Goal: Check status: Check status

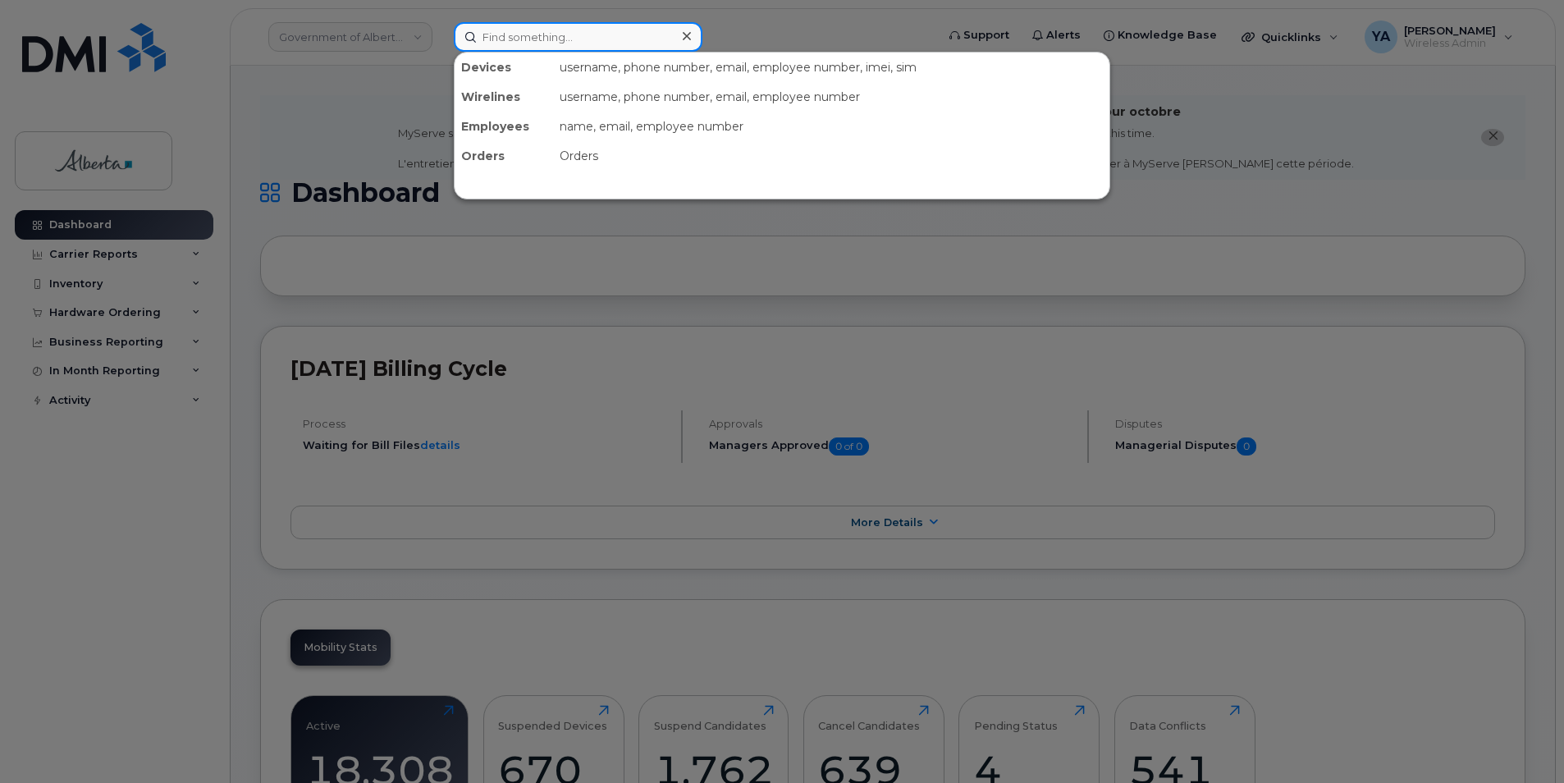
click at [588, 44] on input at bounding box center [578, 37] width 249 height 30
paste input "5875457388"
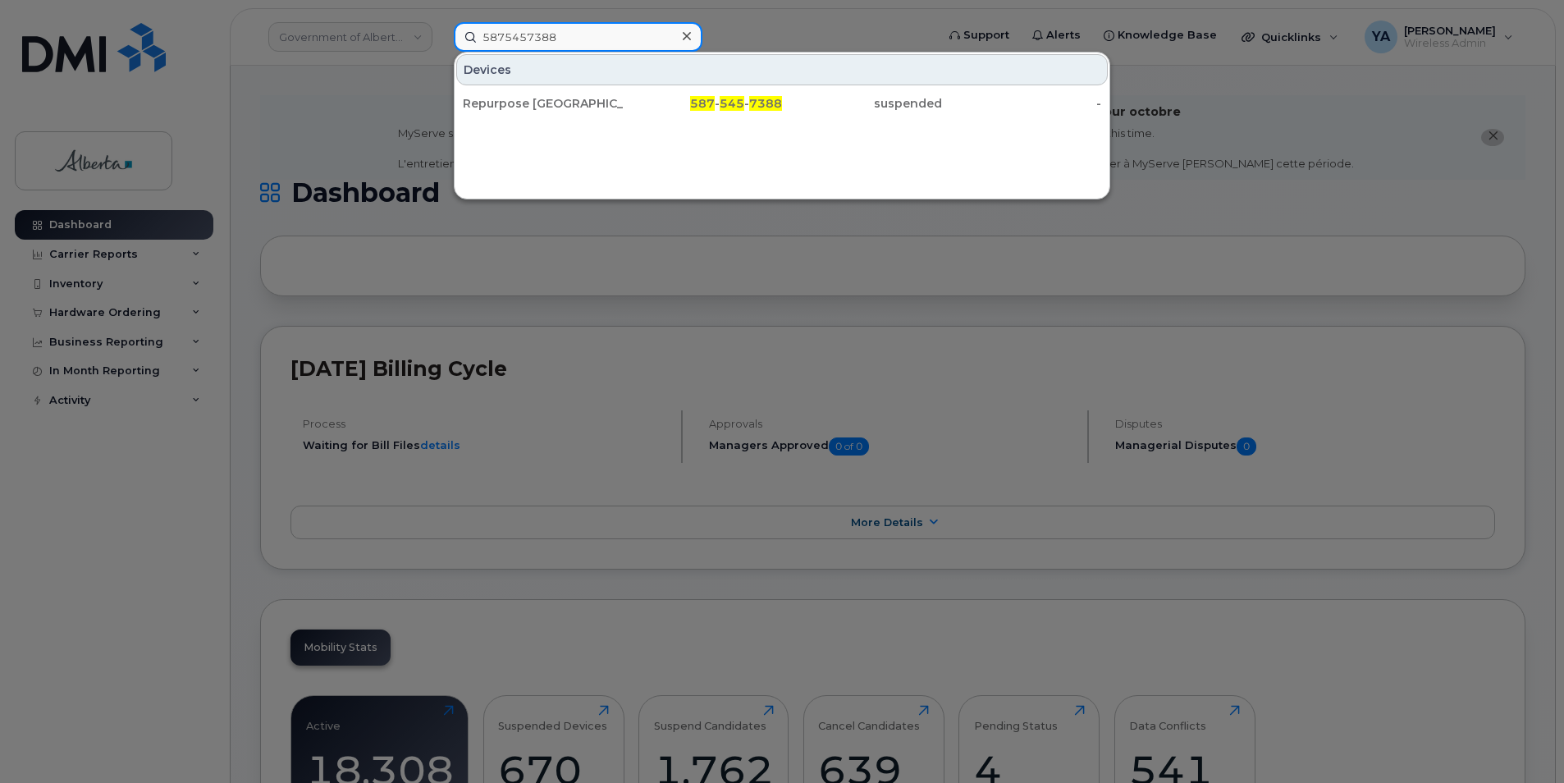
type input "5875457388"
click at [663, 85] on div "Devices" at bounding box center [782, 69] width 652 height 31
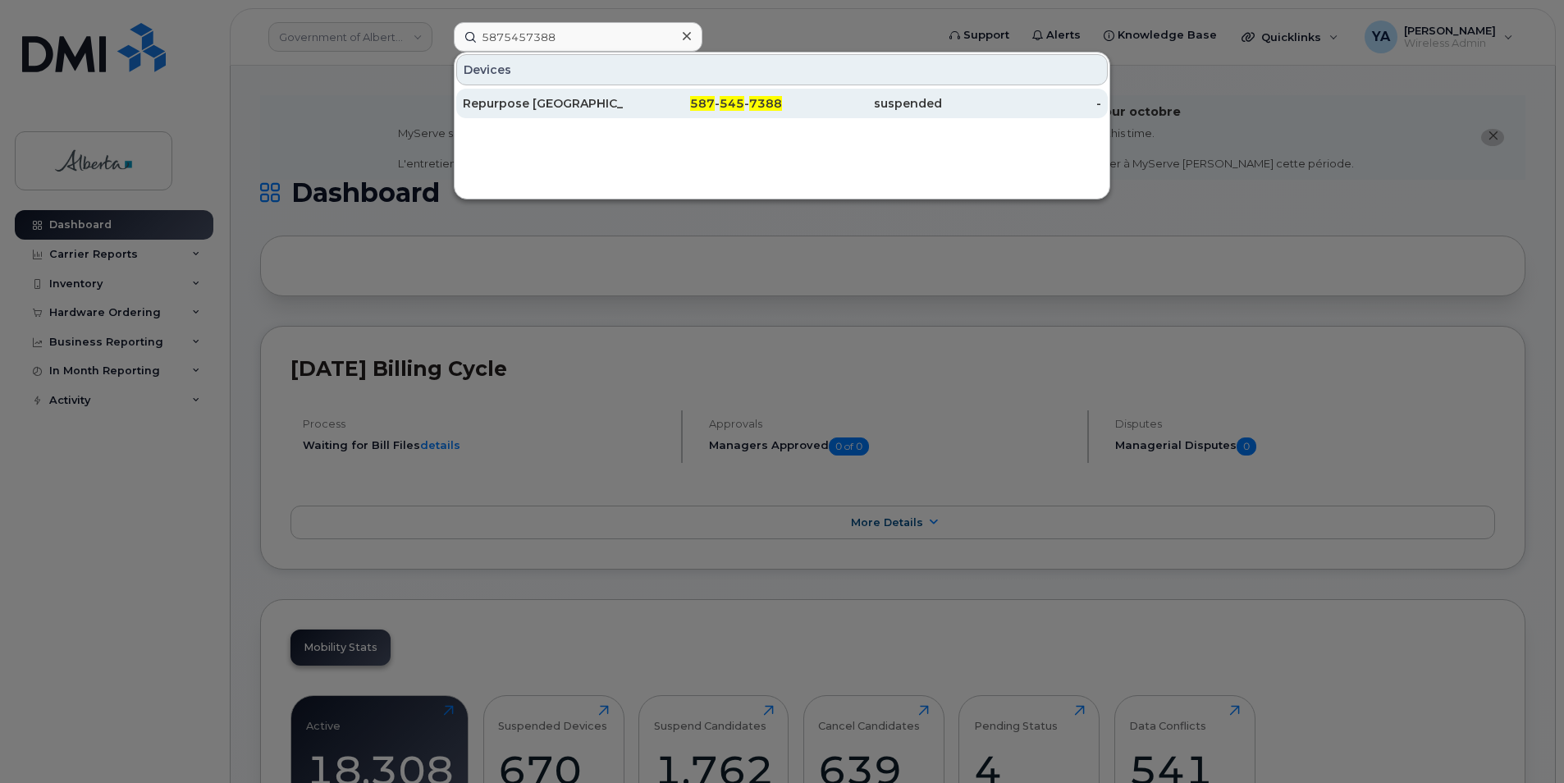
click at [662, 109] on div "587 - 545 - 7388" at bounding box center [703, 103] width 160 height 16
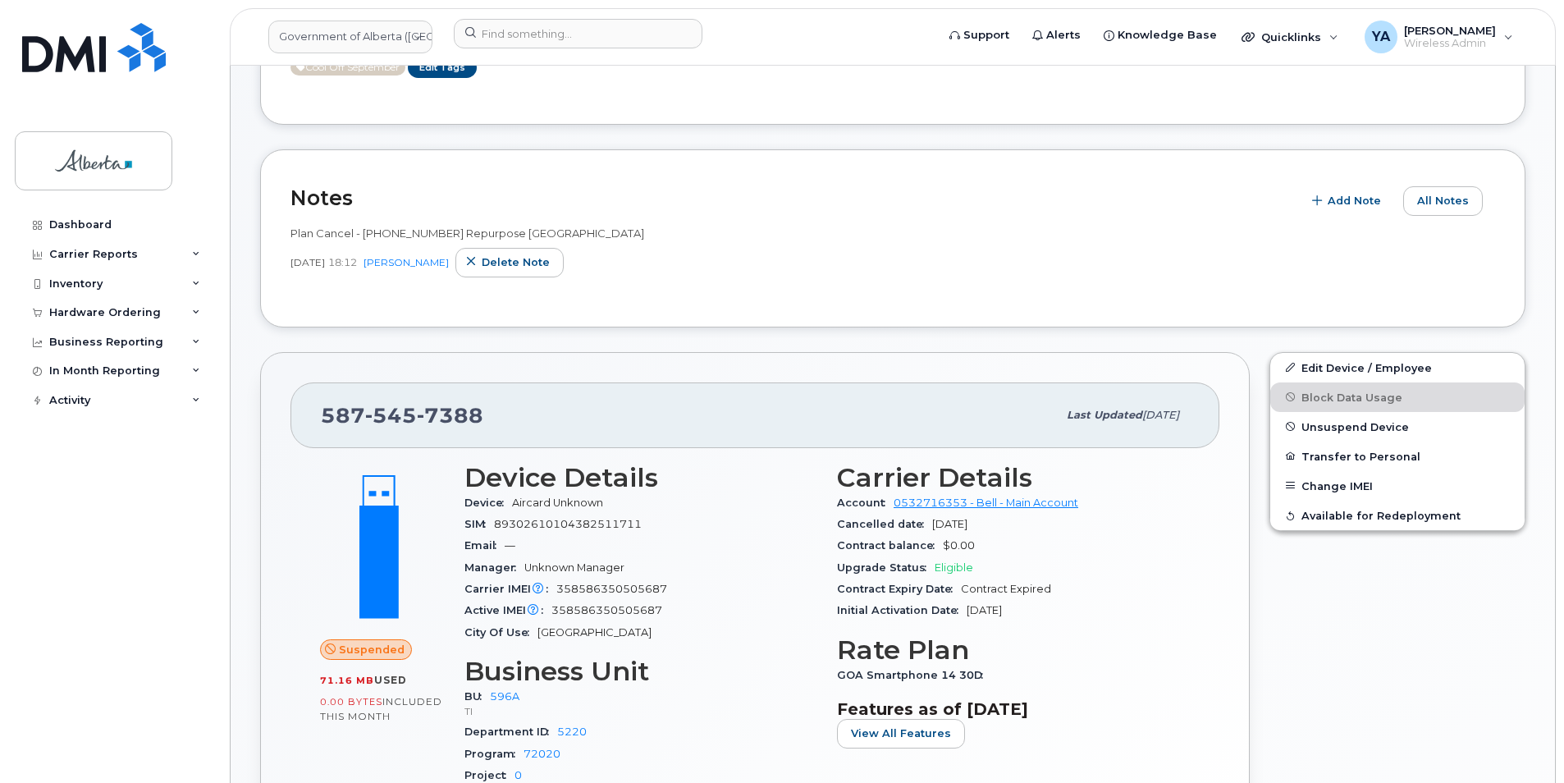
scroll to position [44, 0]
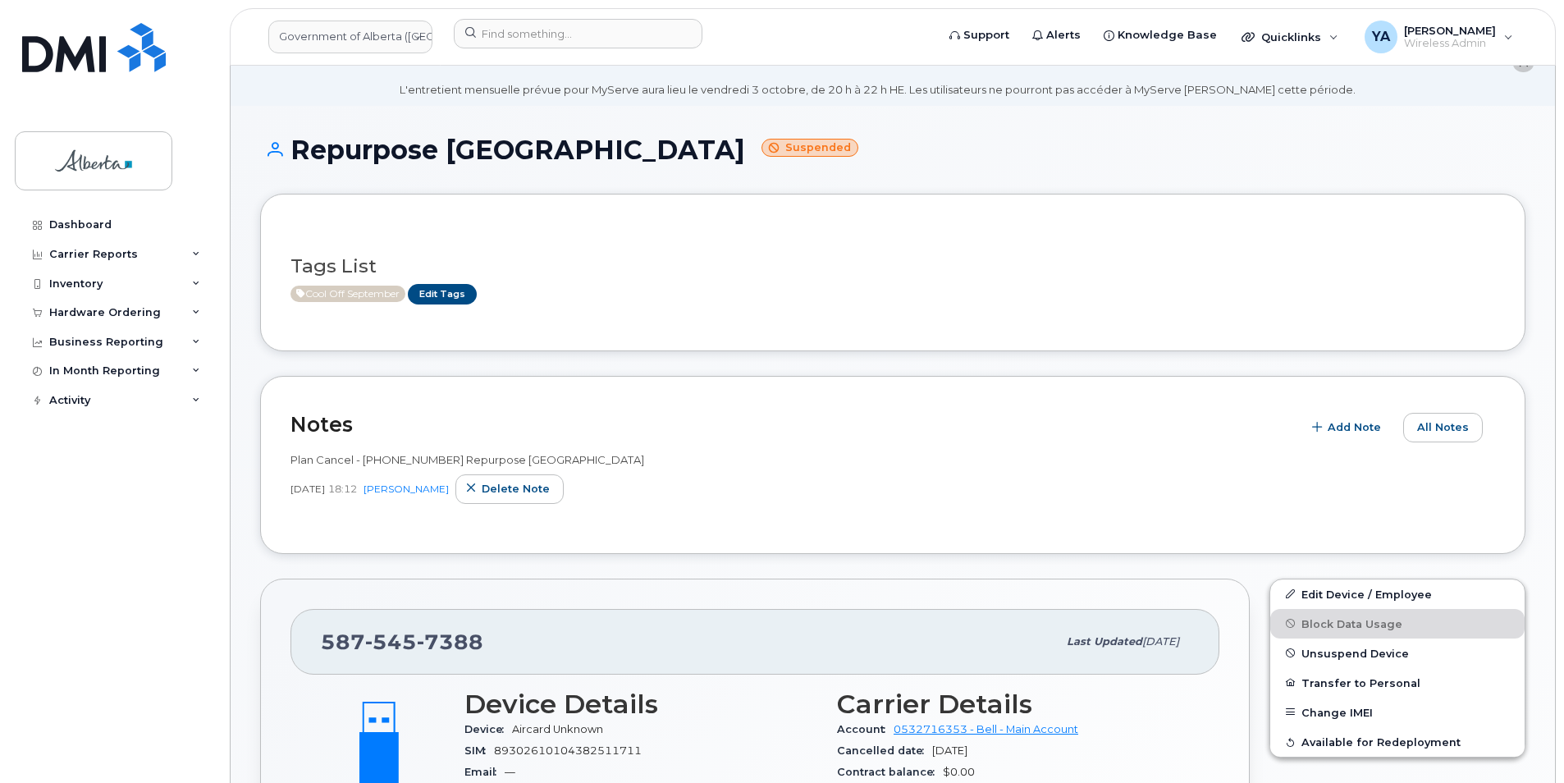
click at [428, 455] on span "Plan Cancel - [PHONE_NUMBER] Repurpose [GEOGRAPHIC_DATA]" at bounding box center [467, 459] width 354 height 13
copy span "5875457388"
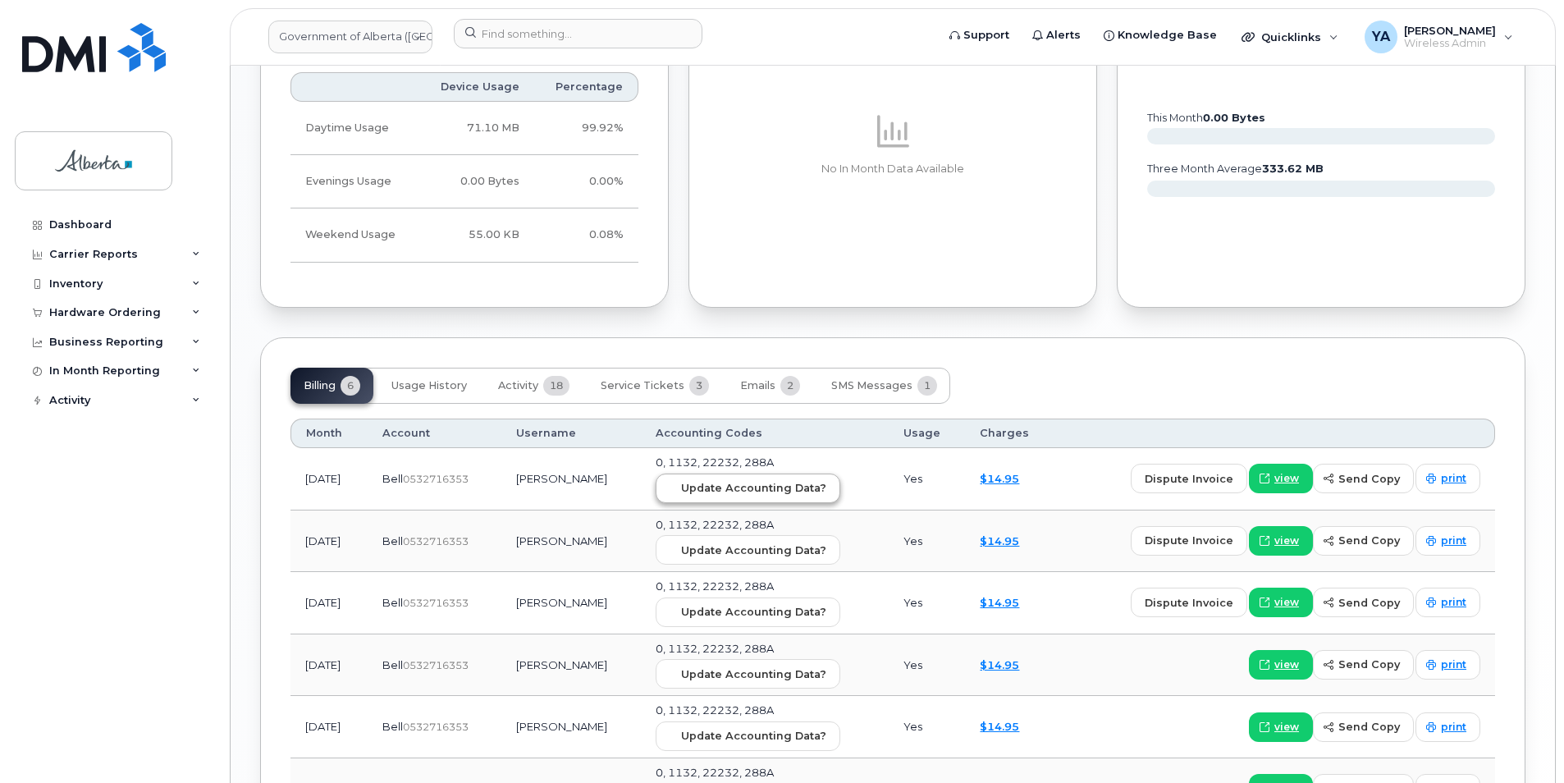
scroll to position [1275, 0]
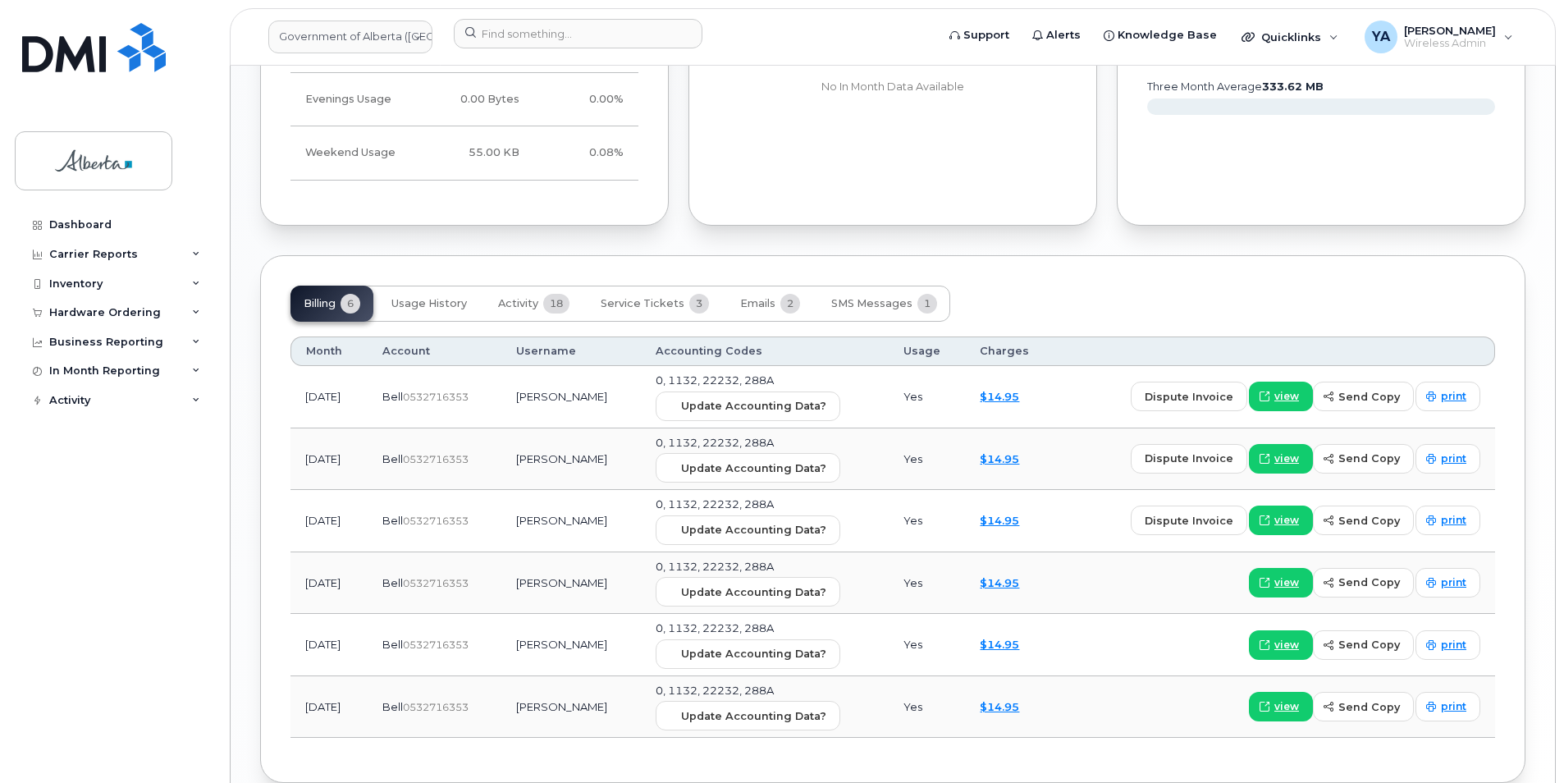
click at [926, 403] on td "Yes" at bounding box center [927, 397] width 77 height 62
click at [368, 400] on td "[DATE]" at bounding box center [328, 397] width 77 height 62
click at [344, 392] on td "[DATE]" at bounding box center [328, 397] width 77 height 62
click at [982, 396] on link "$14.95" at bounding box center [999, 396] width 39 height 13
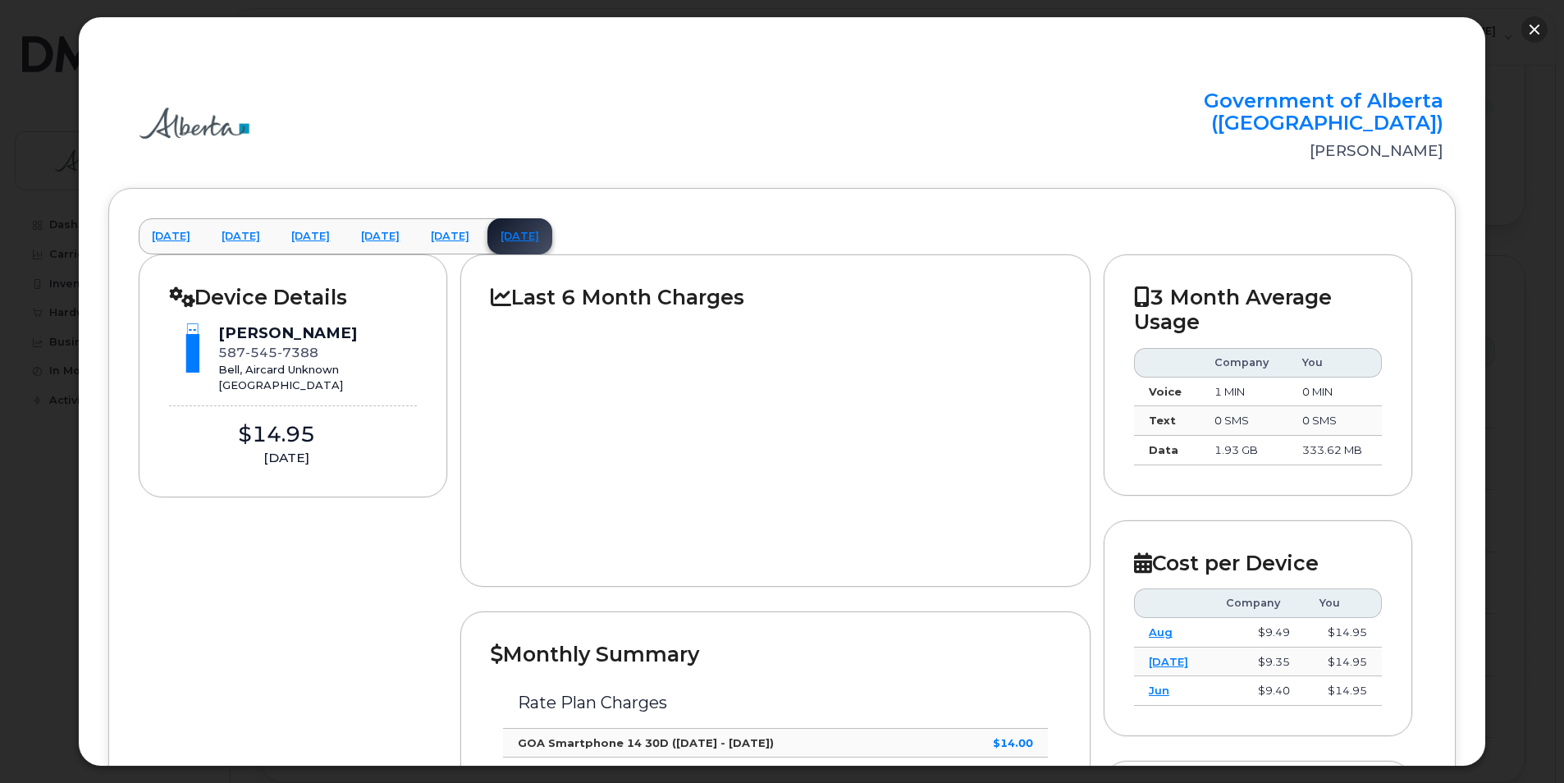
click at [1527, 34] on button "button" at bounding box center [1534, 29] width 26 height 26
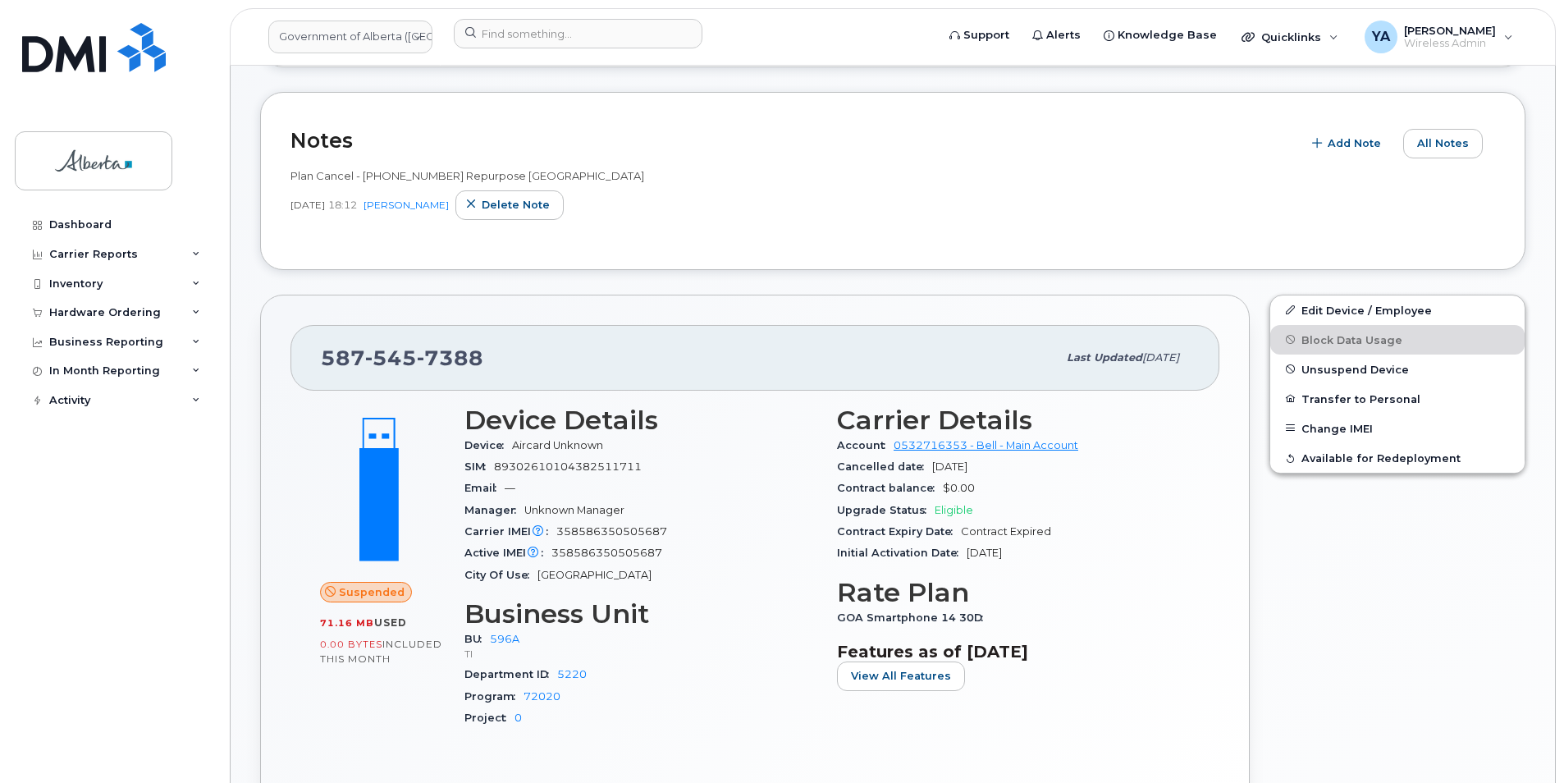
scroll to position [0, 0]
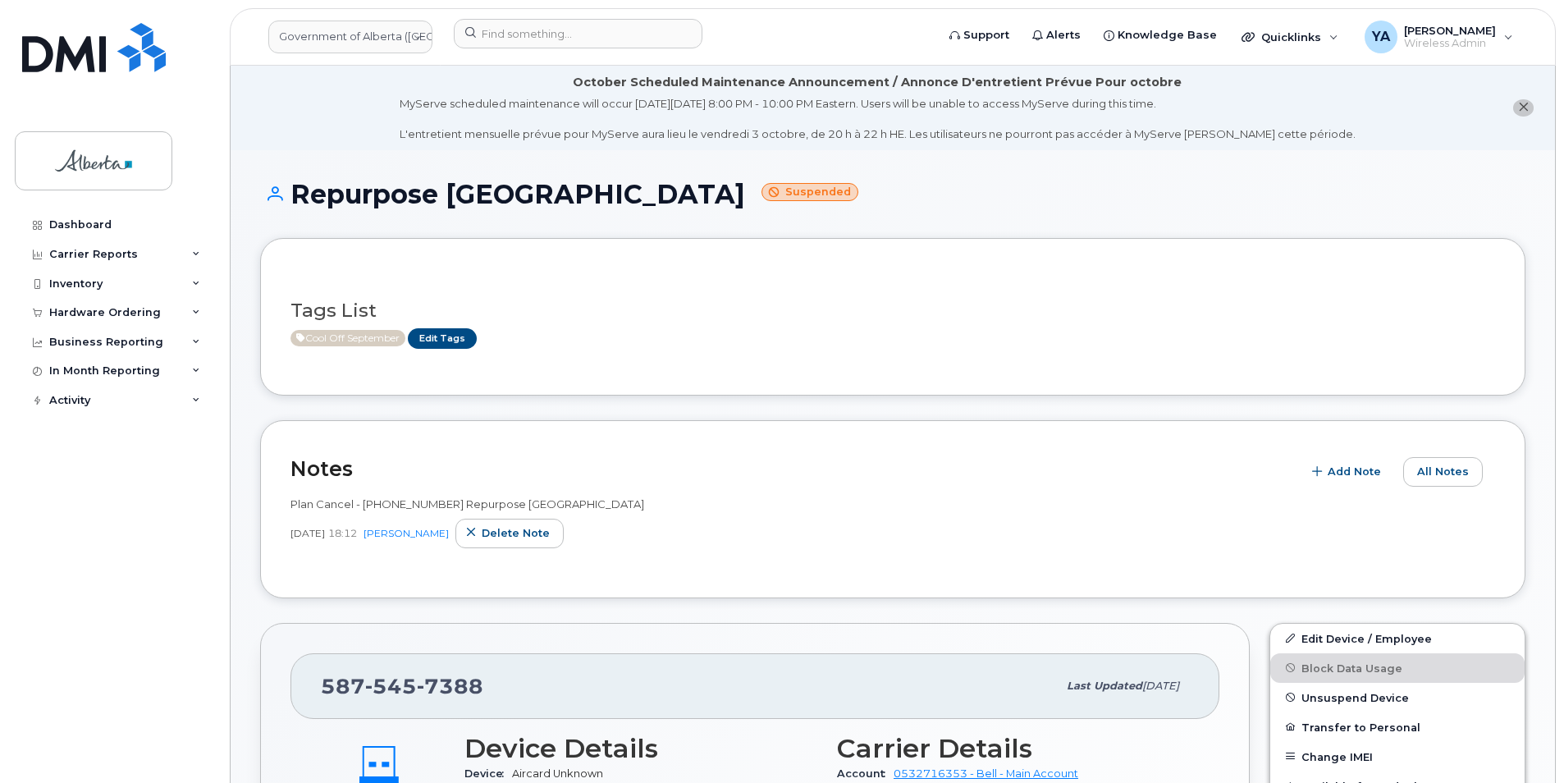
click at [417, 503] on span "Plan Cancel - [PHONE_NUMBER] Repurpose [GEOGRAPHIC_DATA]" at bounding box center [467, 503] width 354 height 13
copy span "5875457388"
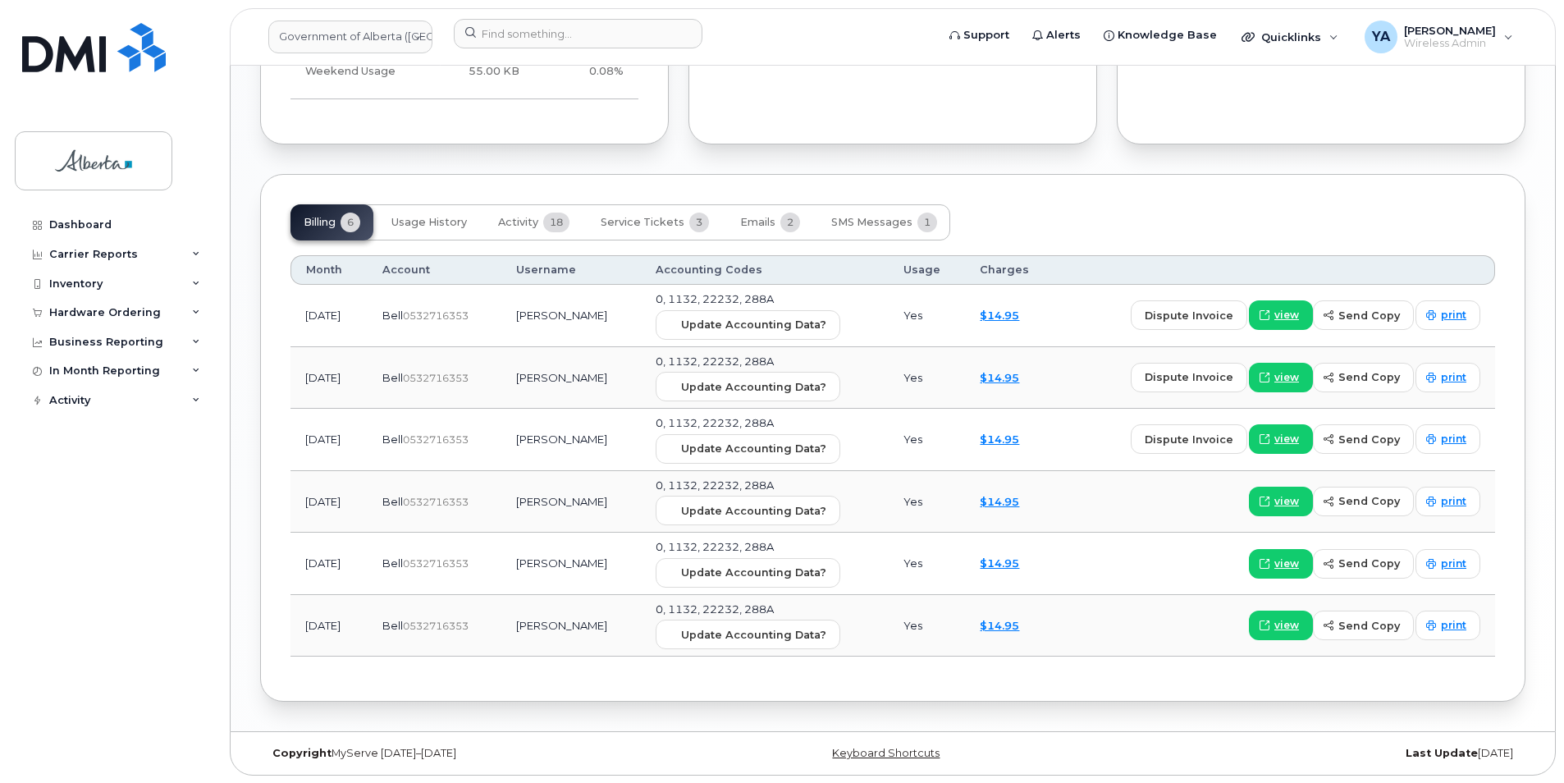
scroll to position [1357, 0]
